Goal: Transaction & Acquisition: Purchase product/service

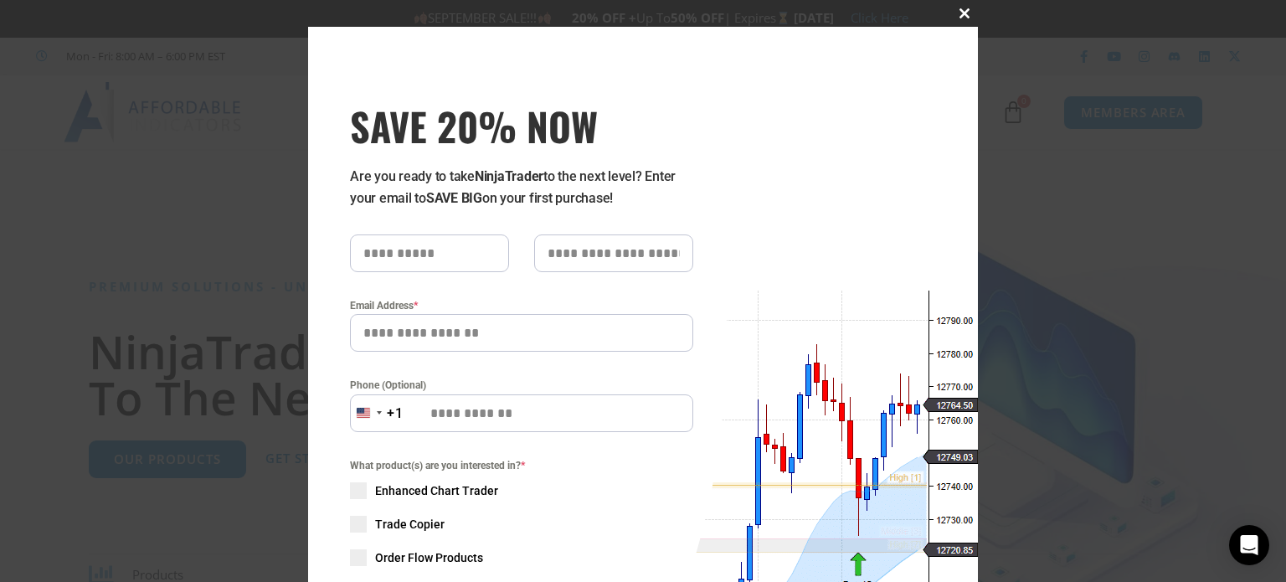
click at [956, 16] on span at bounding box center [964, 13] width 27 height 10
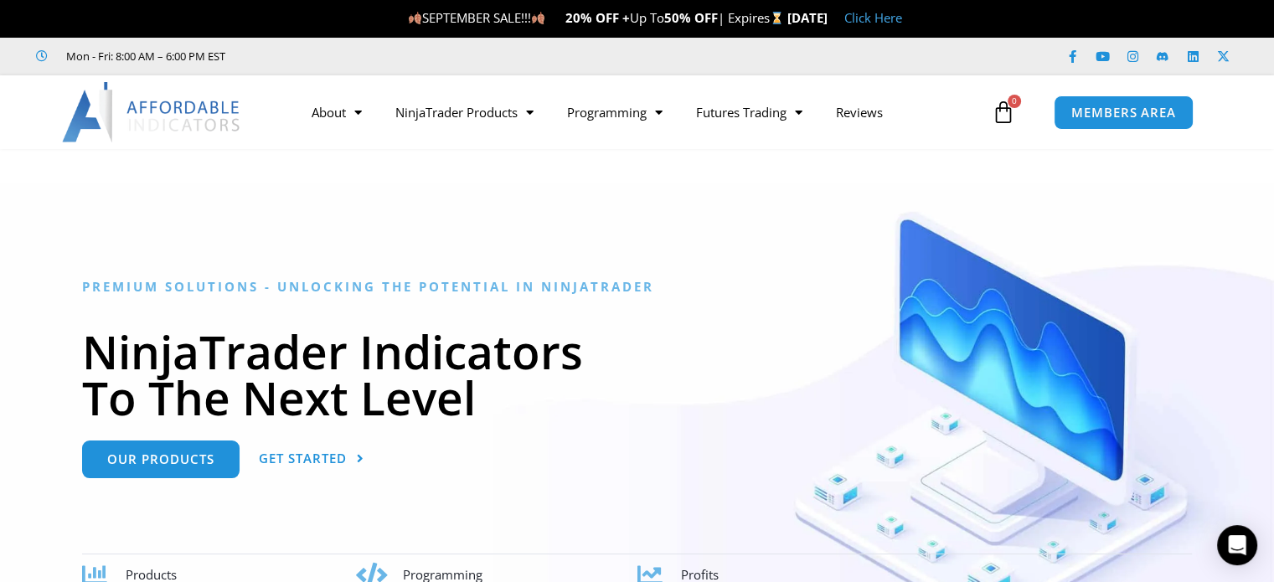
scroll to position [168, 0]
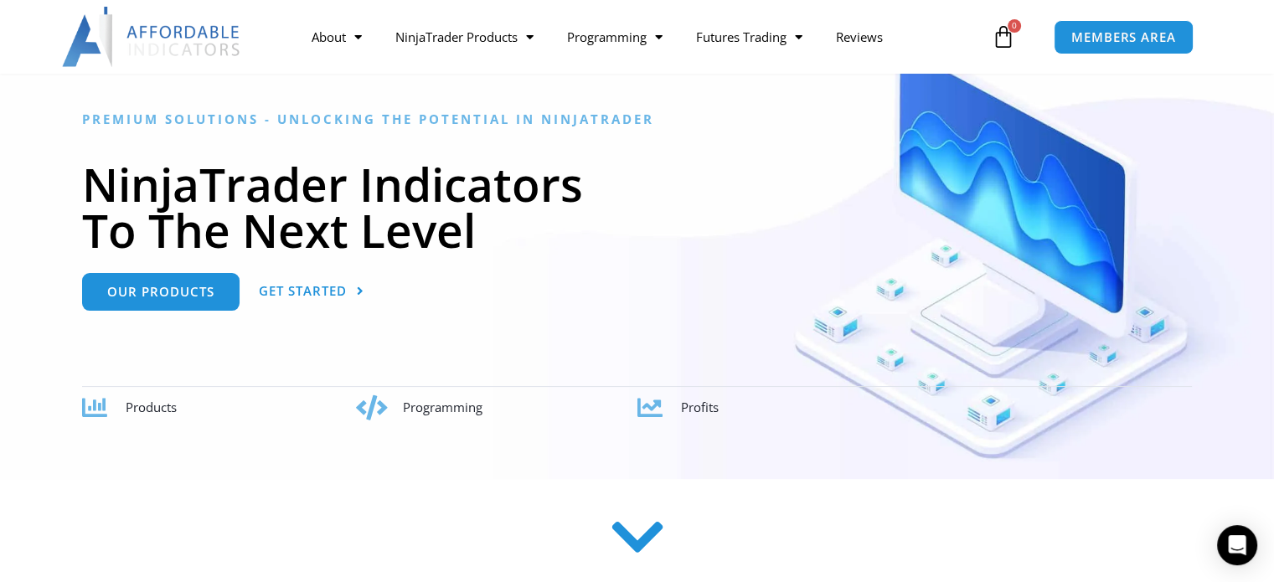
click at [384, 405] on icon at bounding box center [371, 407] width 25 height 25
click at [209, 295] on link "Our Products" at bounding box center [160, 285] width 157 height 38
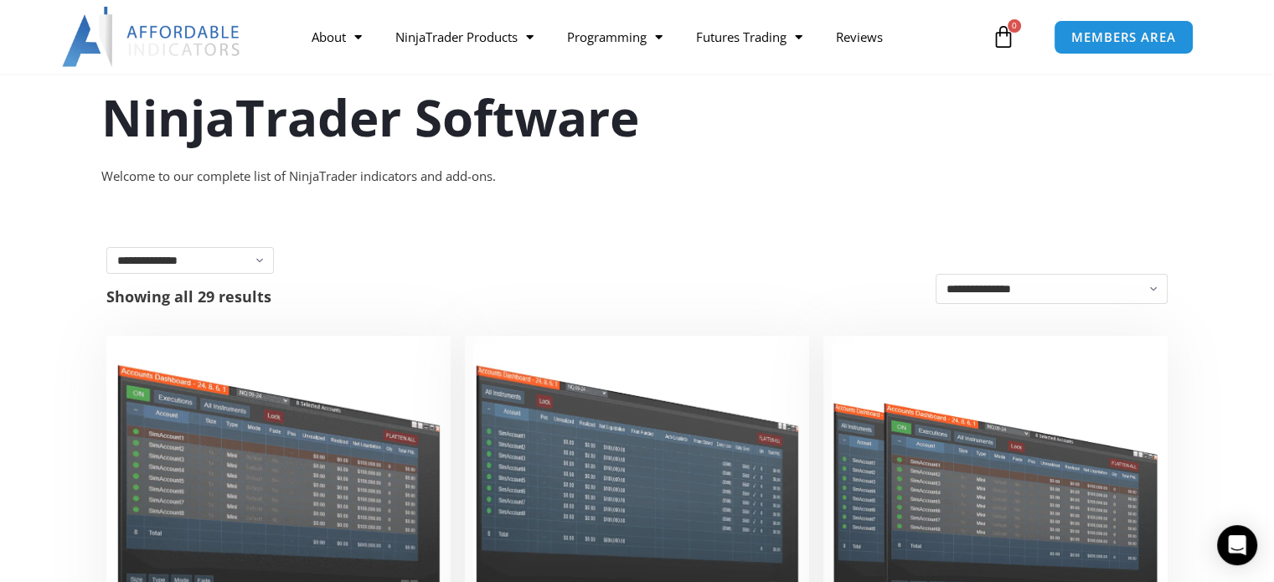
scroll to position [84, 0]
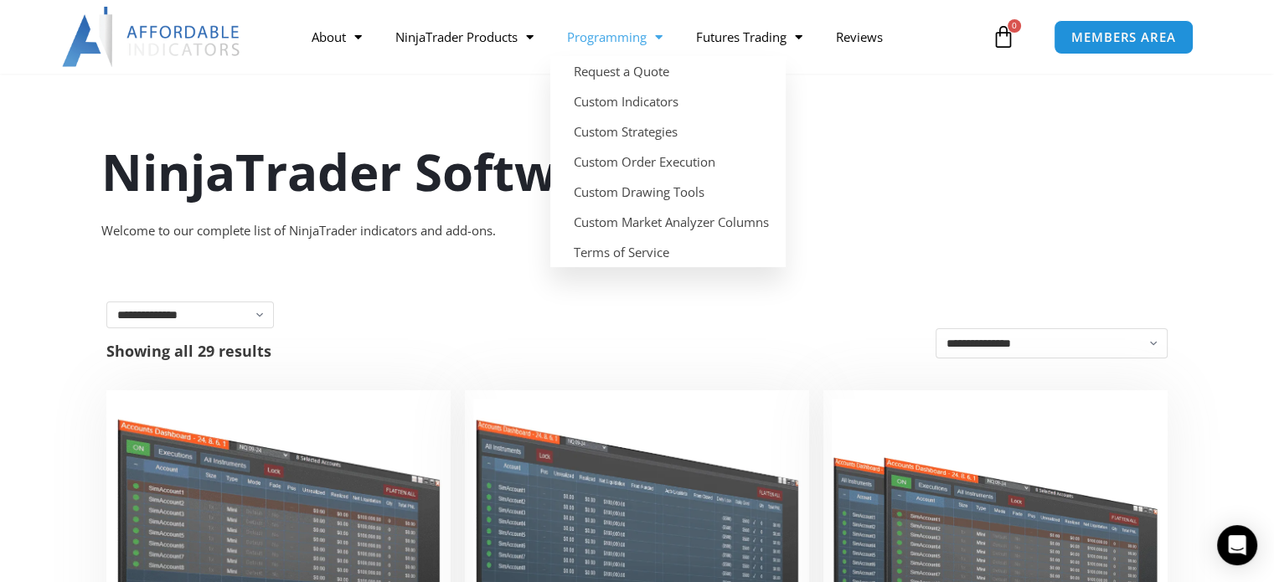
click at [670, 33] on link "Programming" at bounding box center [614, 37] width 129 height 39
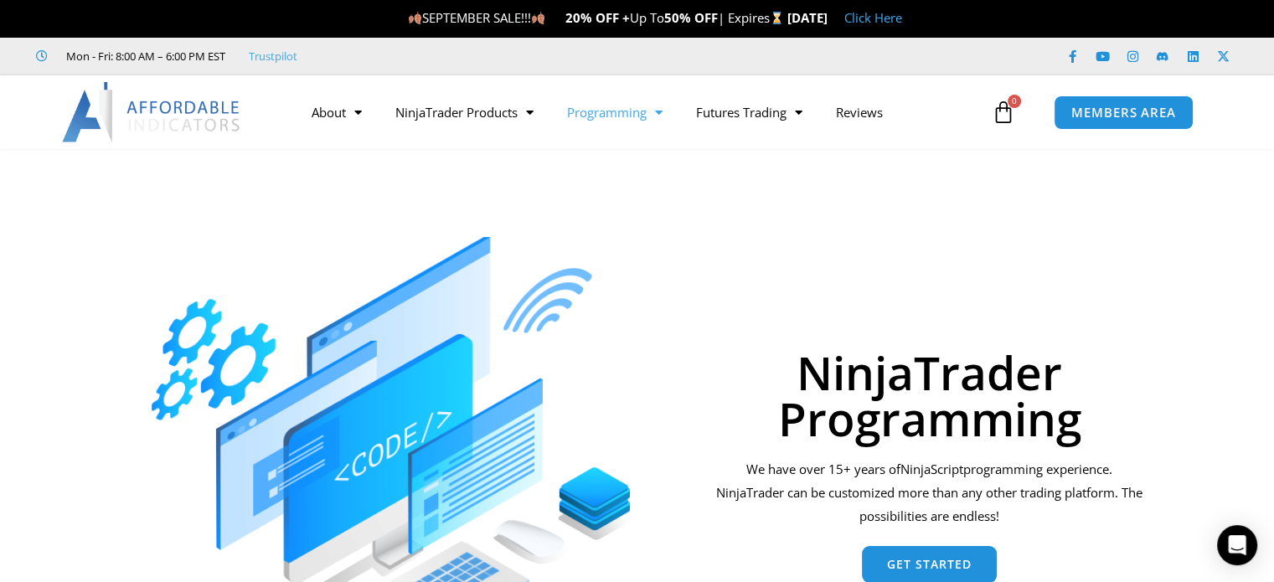
click at [661, 116] on span "Menu" at bounding box center [655, 112] width 16 height 29
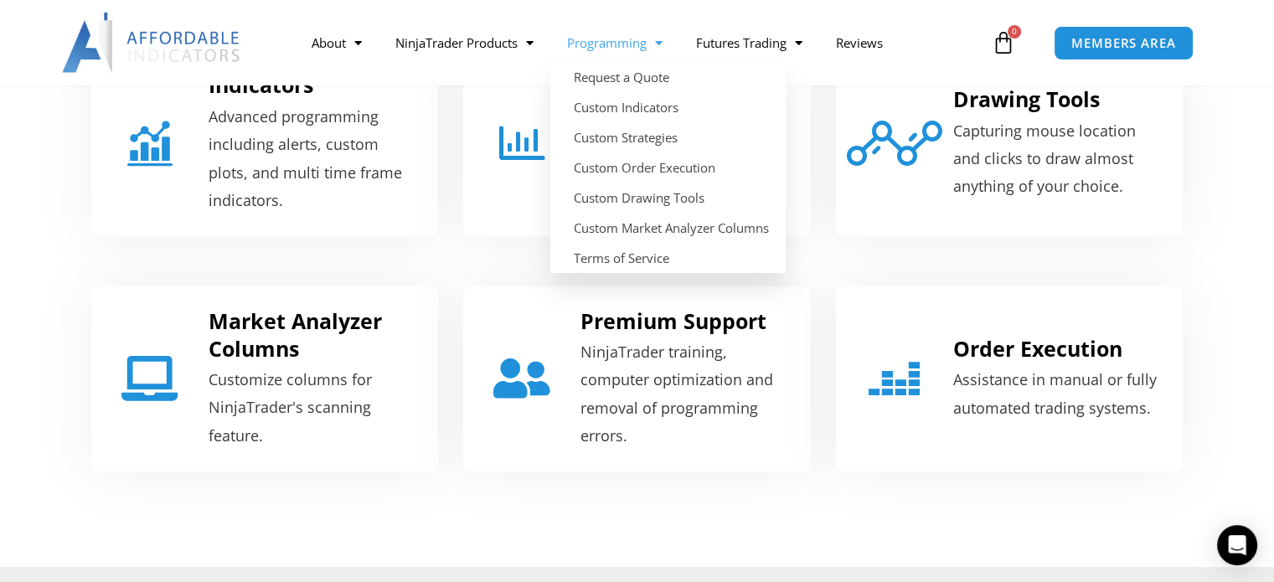
scroll to position [838, 0]
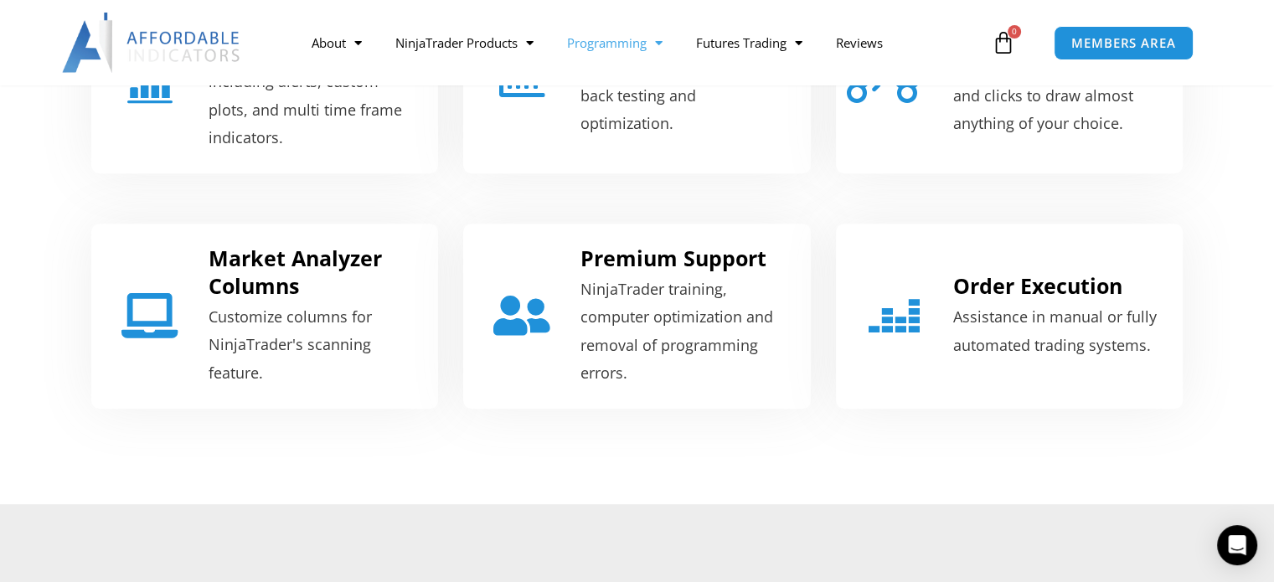
click at [854, 211] on div "Order Execution Assistance in manual or fully automated trading systems." at bounding box center [1009, 314] width 372 height 214
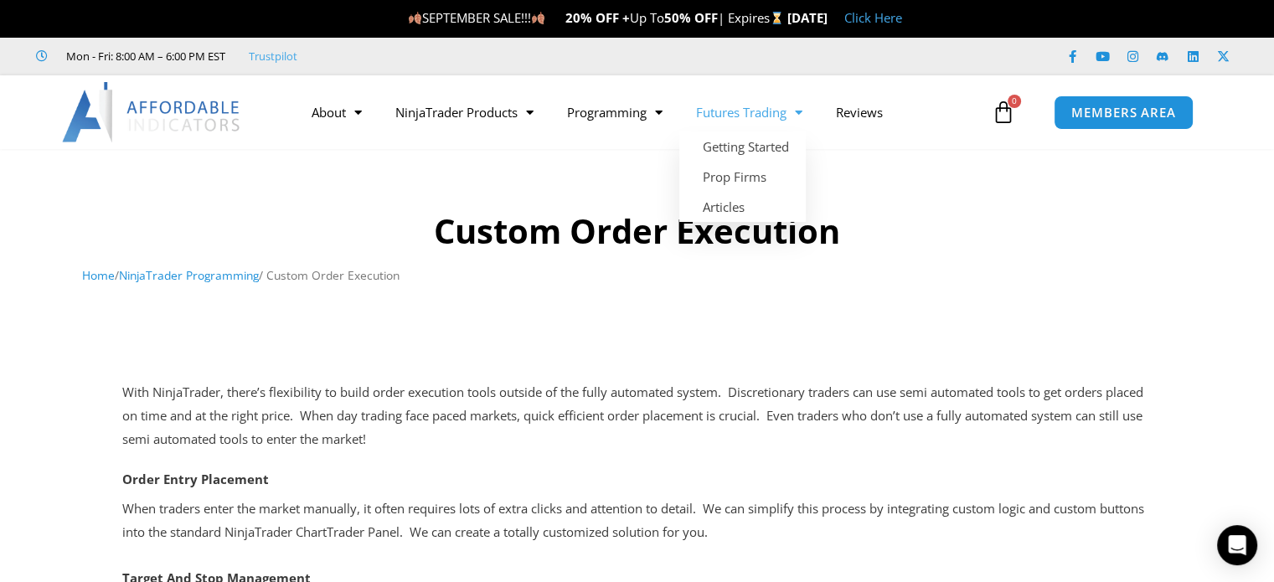
click at [765, 117] on link "Futures Trading" at bounding box center [749, 112] width 140 height 39
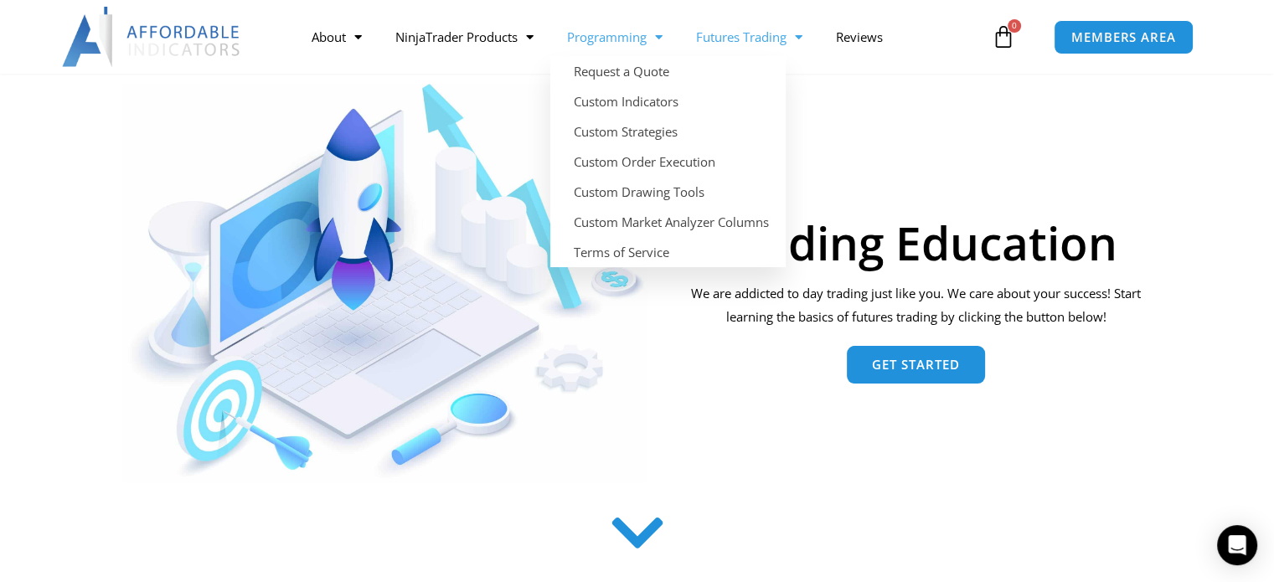
scroll to position [335, 0]
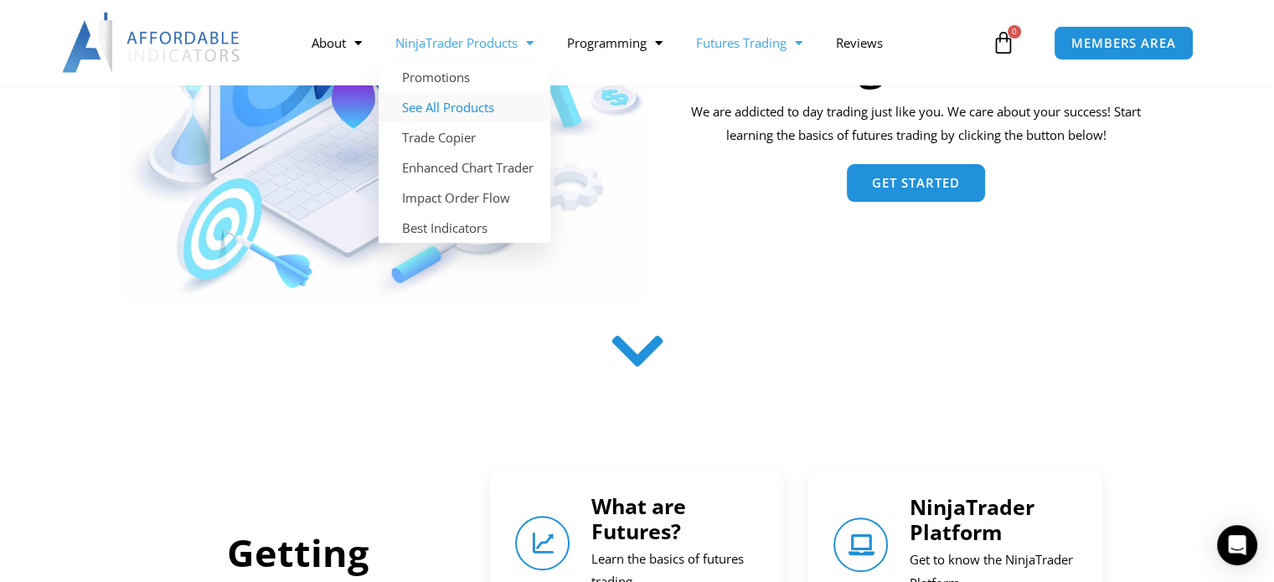
click at [473, 114] on link "See All Products" at bounding box center [465, 107] width 172 height 30
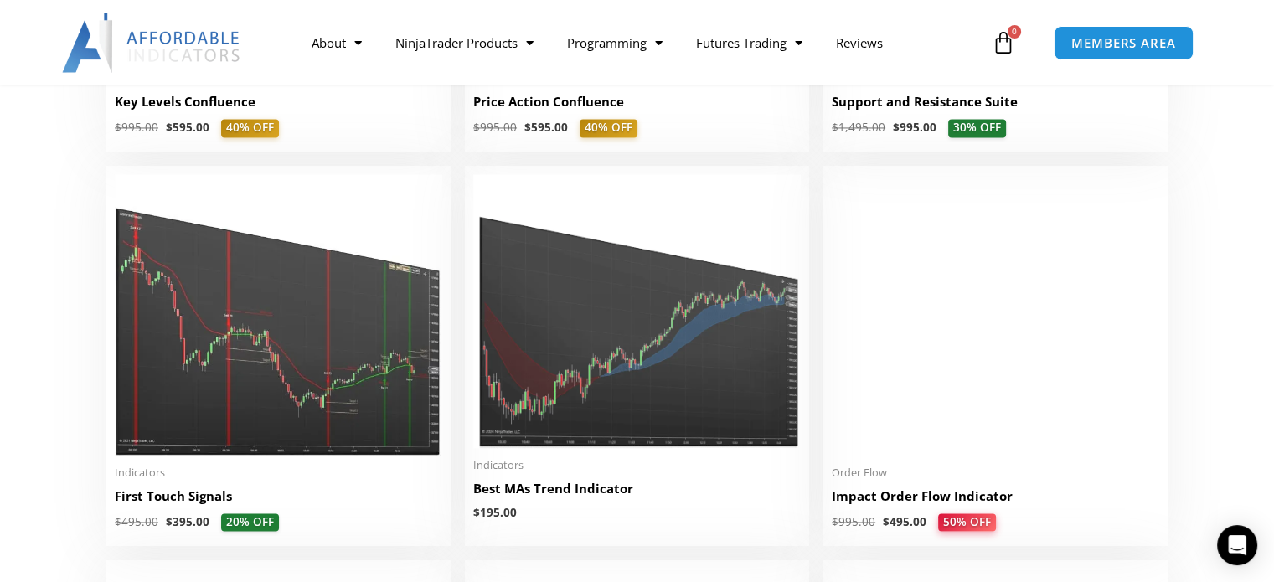
scroll to position [2680, 0]
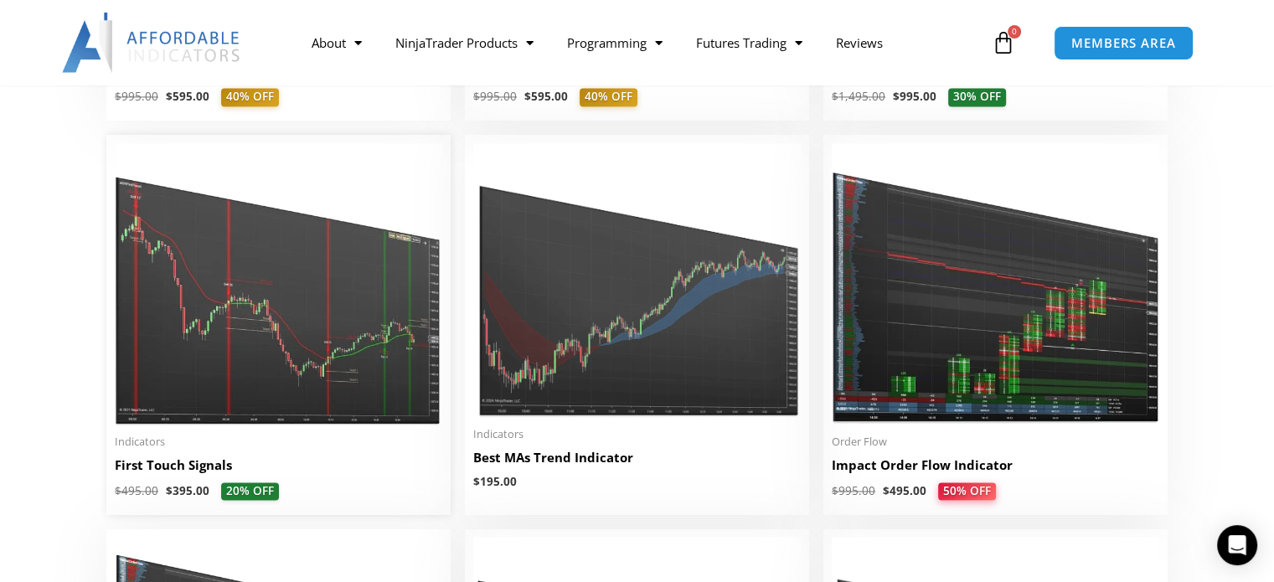
click at [346, 307] on img at bounding box center [278, 283] width 327 height 281
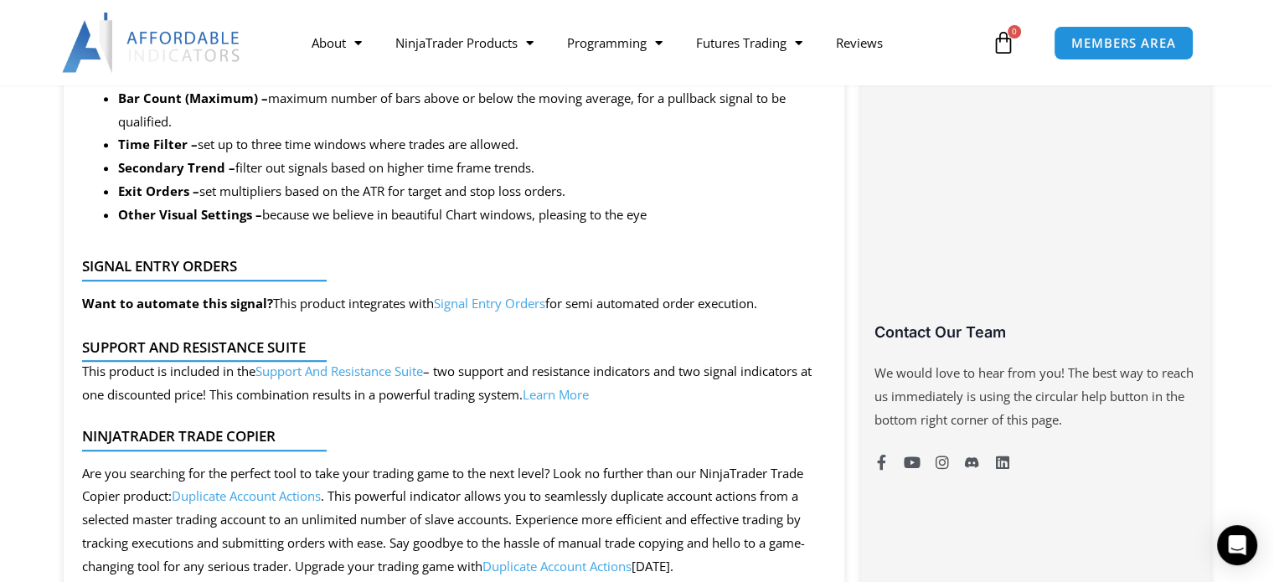
scroll to position [1173, 0]
